Goal: Information Seeking & Learning: Check status

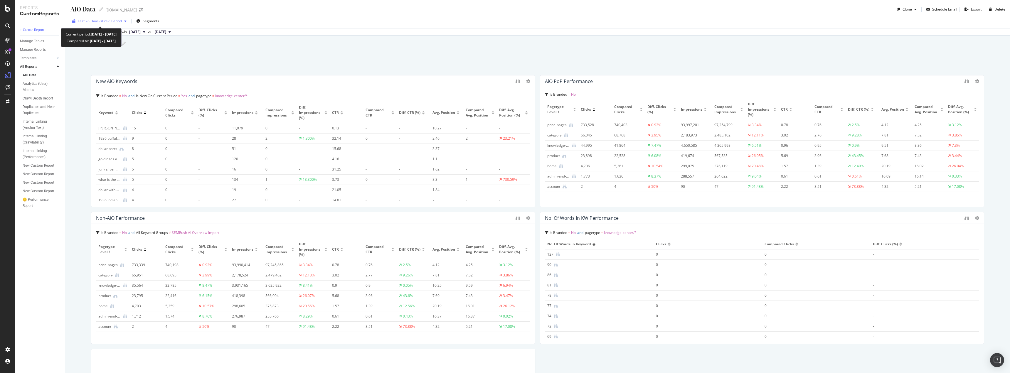
click at [115, 22] on span "vs Prev. Period" at bounding box center [110, 20] width 23 height 5
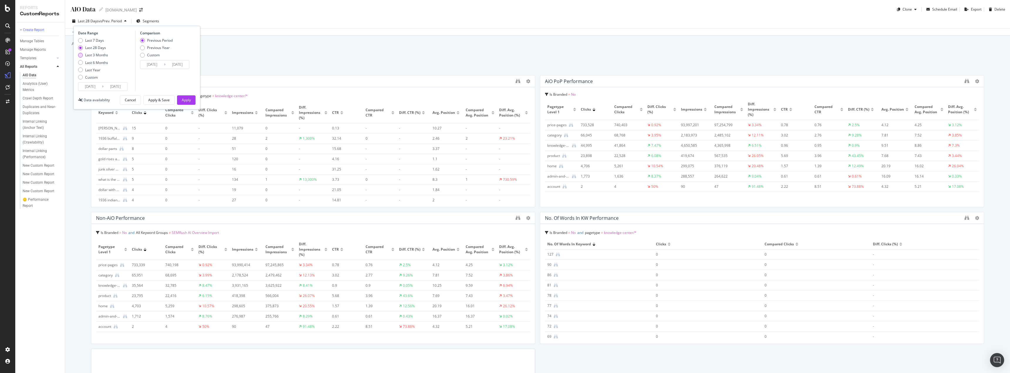
click at [98, 55] on div "Last 3 Months" at bounding box center [96, 55] width 23 height 5
type input "[DATE]"
click at [186, 98] on div "Apply" at bounding box center [186, 99] width 9 height 5
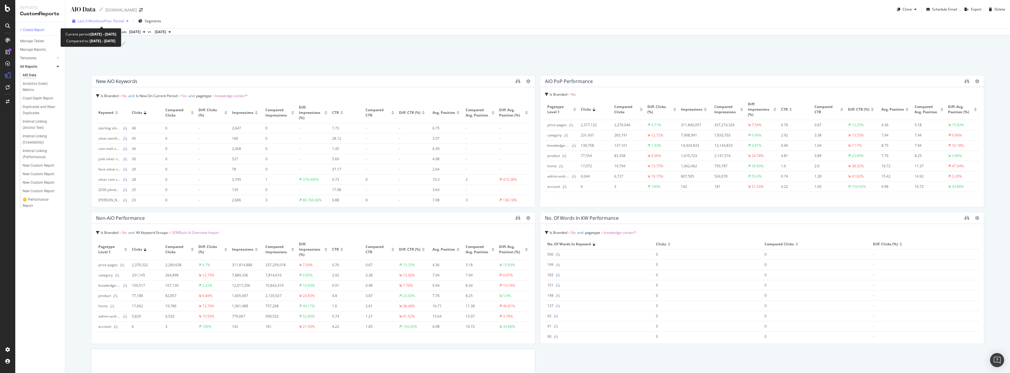
click at [128, 21] on icon "button" at bounding box center [127, 21] width 2 height 4
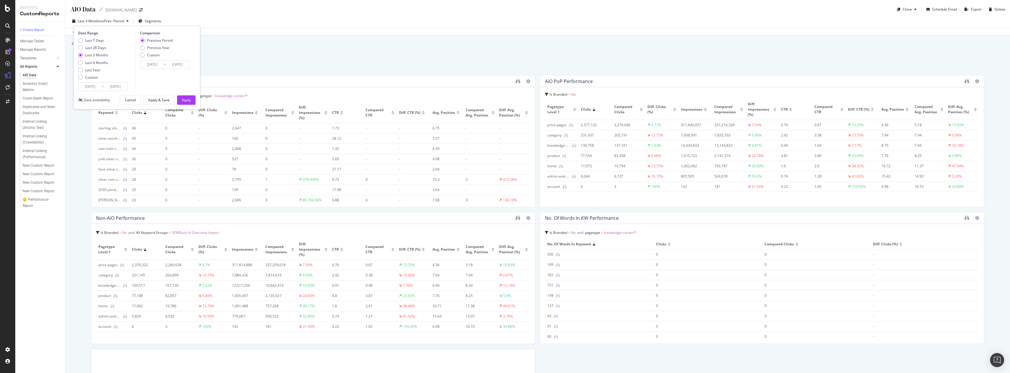
click at [96, 85] on input "[DATE]" at bounding box center [89, 86] width 23 height 8
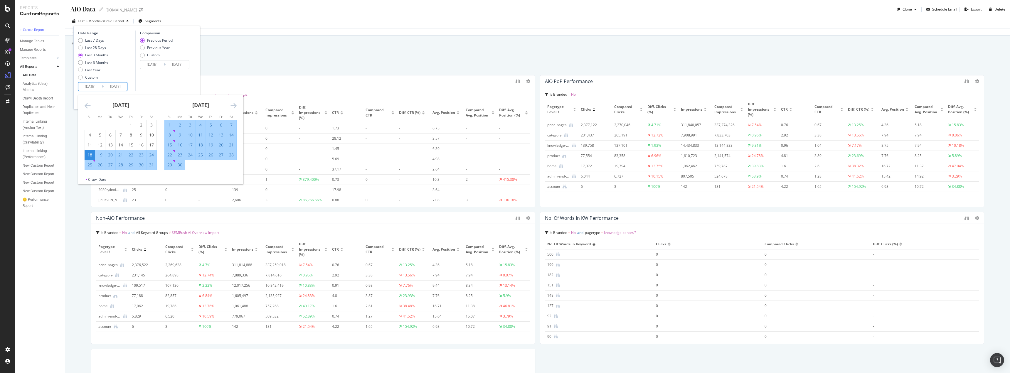
click at [88, 108] on icon "Move backward to switch to the previous month." at bounding box center [88, 105] width 6 height 7
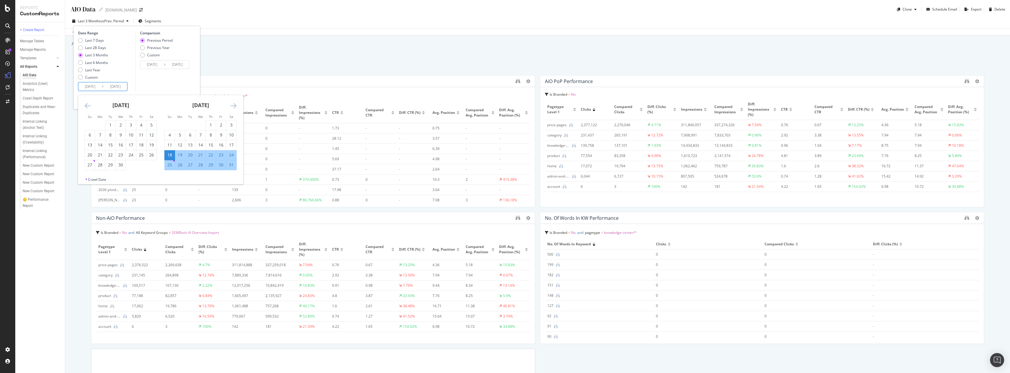
click at [88, 108] on icon "Move backward to switch to the previous month." at bounding box center [88, 105] width 6 height 7
click at [133, 144] on div "13" at bounding box center [131, 145] width 10 height 6
type input "[DATE]"
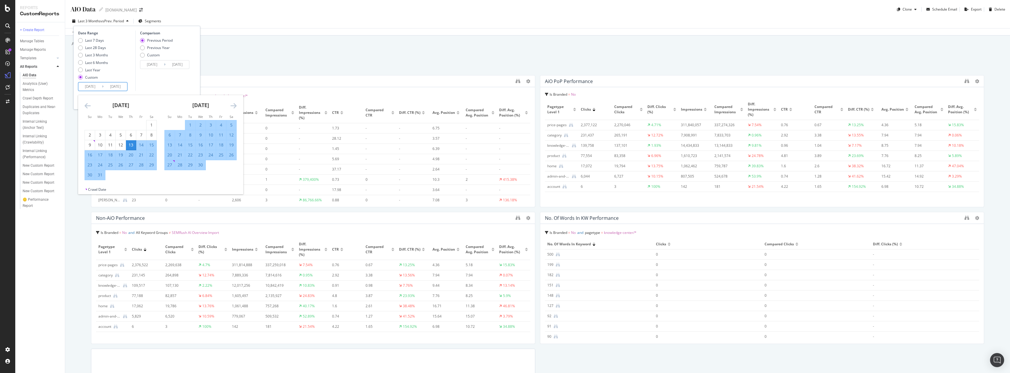
click at [124, 88] on input "[DATE]" at bounding box center [115, 86] width 23 height 8
click at [164, 88] on div "Comparison Previous Period Previous Year Custom [DATE] Navigate forward to inte…" at bounding box center [163, 61] width 56 height 60
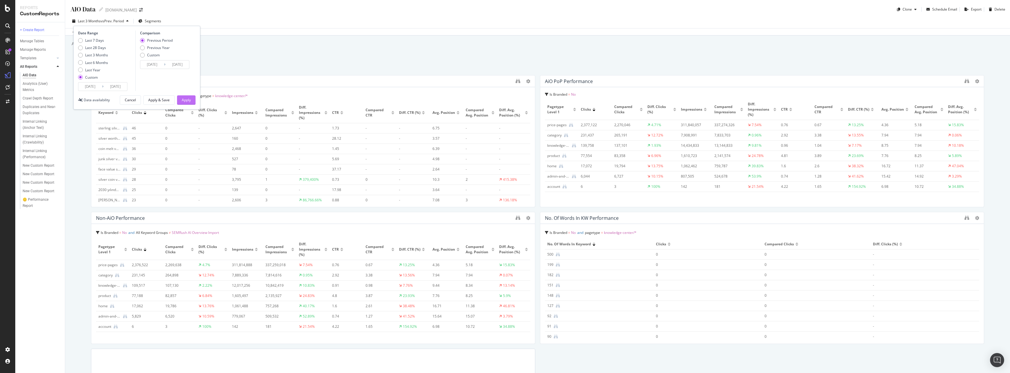
click at [186, 100] on div "Apply" at bounding box center [186, 99] width 9 height 5
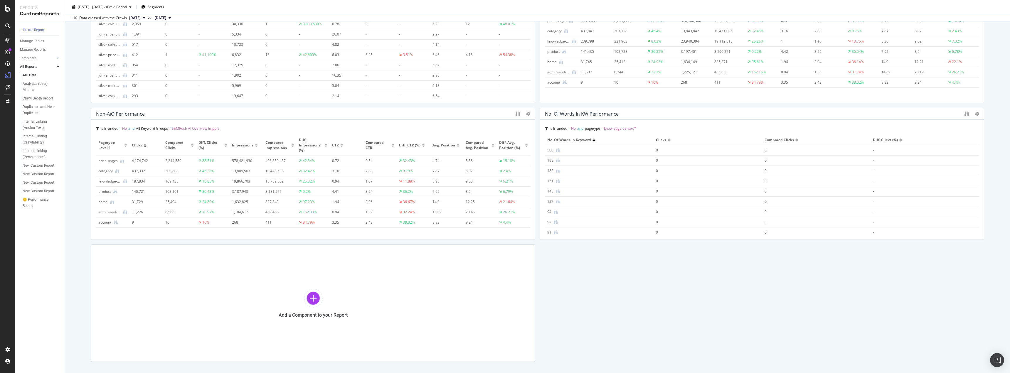
scroll to position [117, 0]
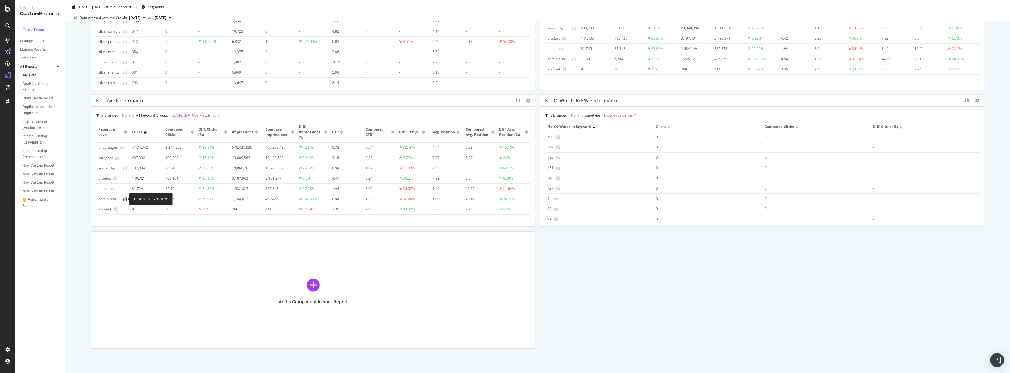
click at [127, 198] on icon at bounding box center [125, 199] width 4 height 4
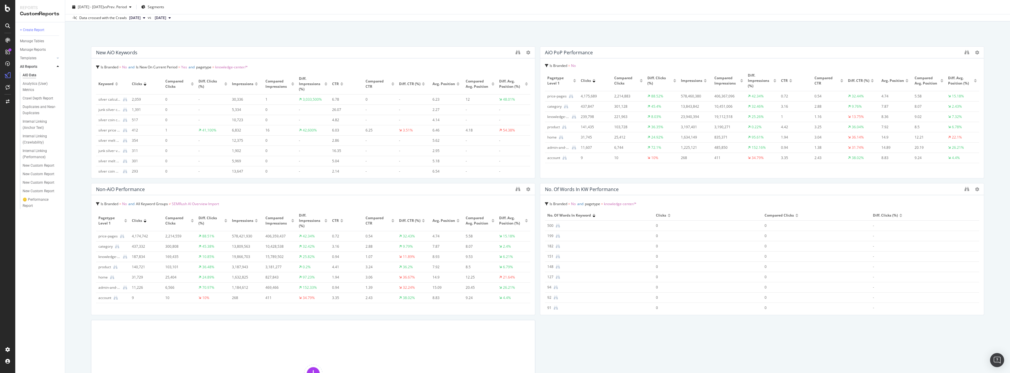
scroll to position [0, 0]
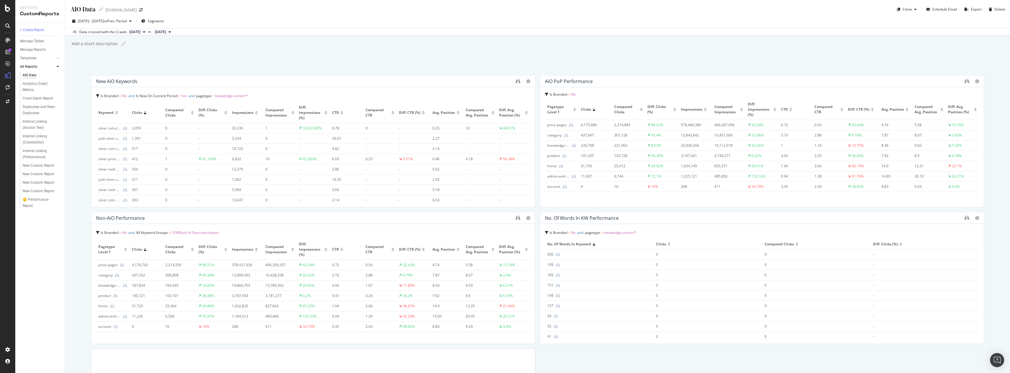
click at [285, 61] on div "AIO Data AIO Data [DOMAIN_NAME] Clone Schedule Email Export Delete [DATE] - [DA…" at bounding box center [537, 186] width 945 height 373
